Goal: Navigation & Orientation: Understand site structure

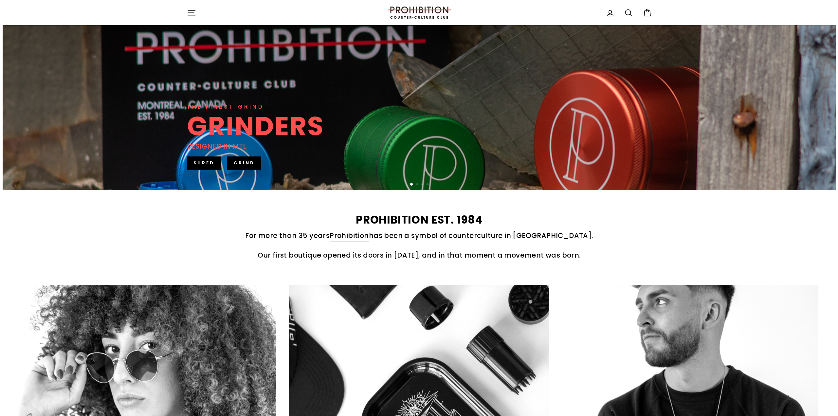
scroll to position [98, 0]
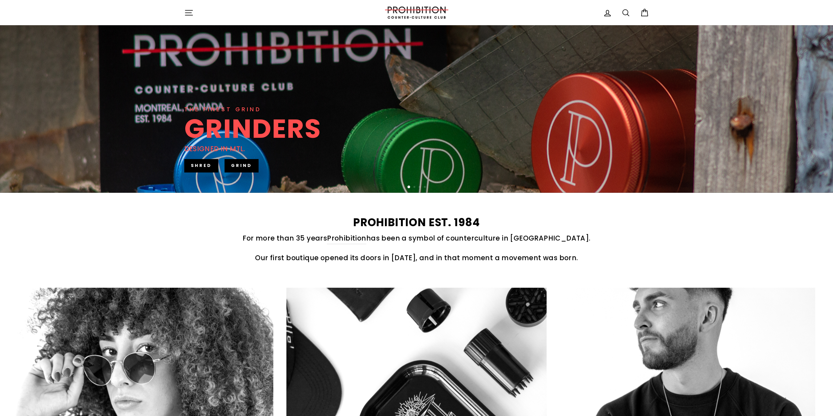
click at [184, 10] on icon "button" at bounding box center [188, 12] width 9 height 9
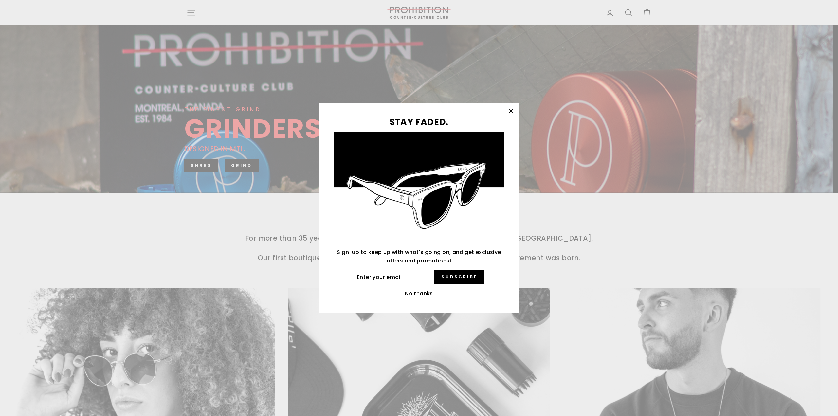
click at [515, 110] on icon "button" at bounding box center [510, 110] width 9 height 9
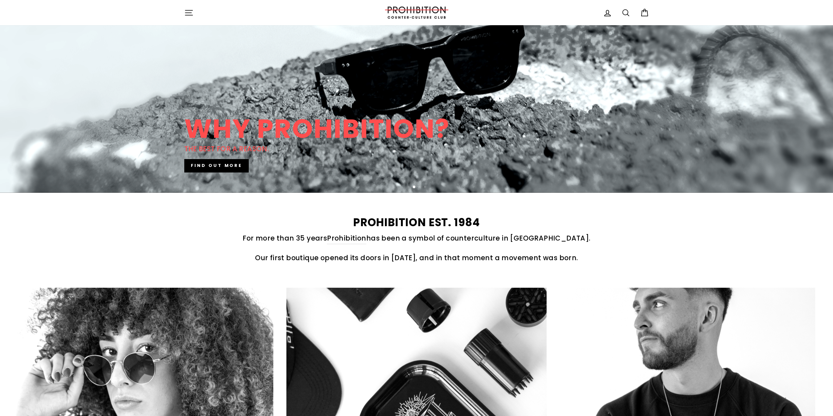
click at [192, 11] on icon "button" at bounding box center [188, 12] width 9 height 9
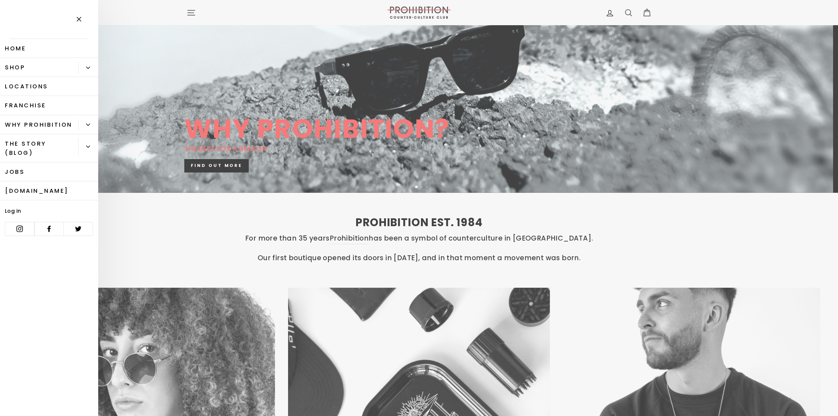
click at [86, 67] on icon "Primary" at bounding box center [88, 68] width 4 height 2
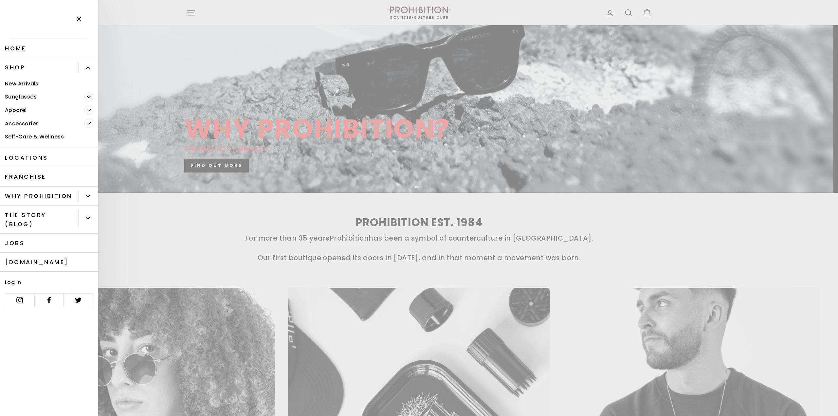
click at [91, 114] on span "Primary" at bounding box center [88, 110] width 9 height 9
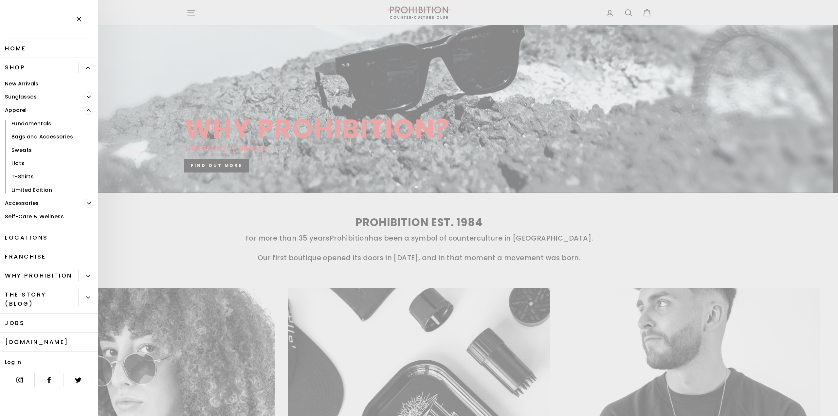
click at [92, 208] on button "Primary" at bounding box center [91, 203] width 14 height 13
